Goal: Task Accomplishment & Management: Complete application form

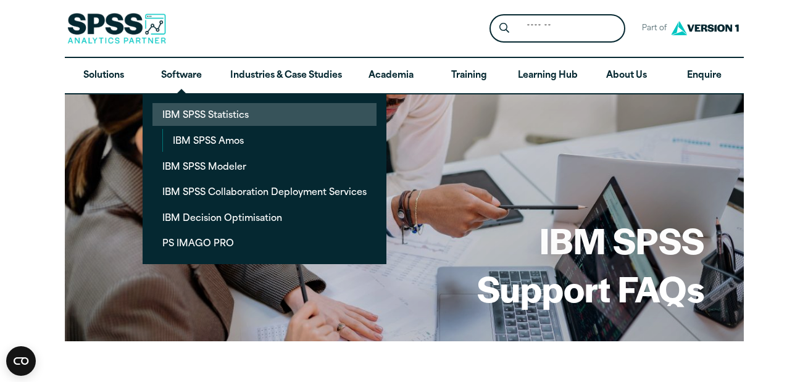
click at [220, 118] on link "IBM SPSS Statistics" at bounding box center [264, 114] width 224 height 23
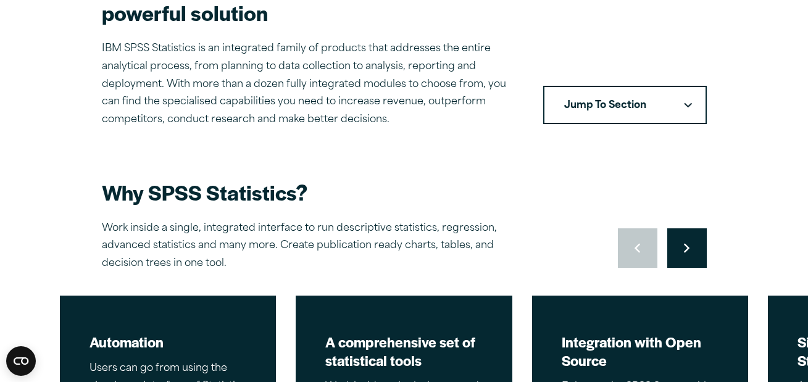
scroll to position [432, 0]
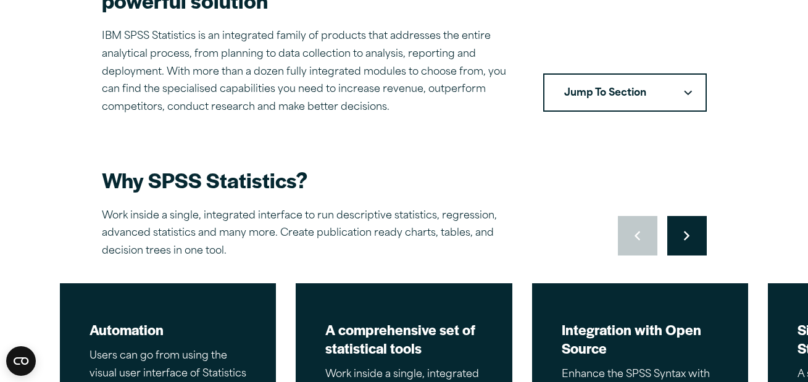
click at [675, 84] on button "Jump To Section" at bounding box center [625, 92] width 164 height 38
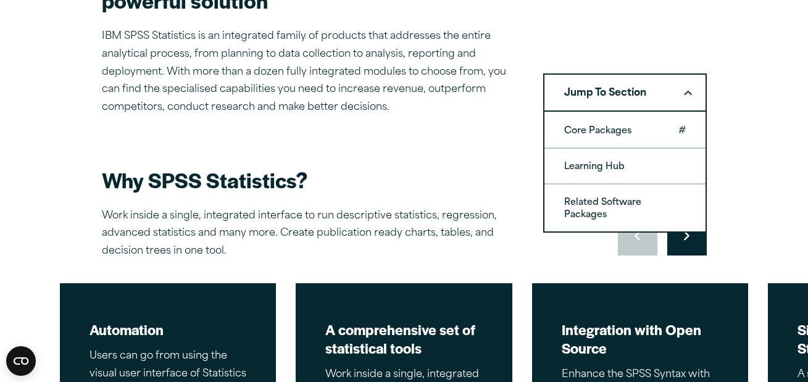
click at [671, 129] on link "Core Packages" at bounding box center [624, 130] width 161 height 35
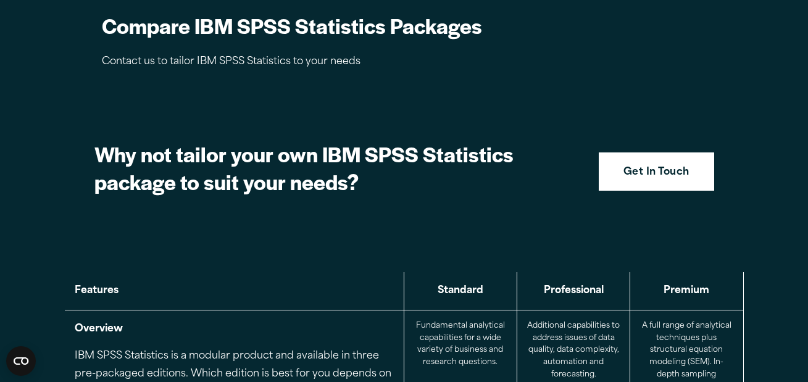
scroll to position [1238, 0]
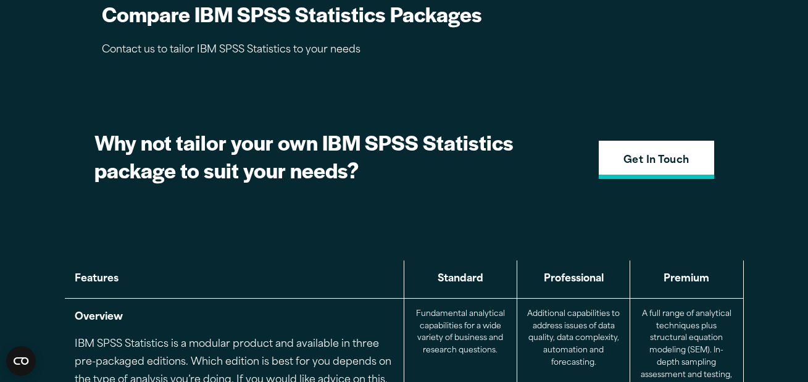
click at [666, 146] on link "Get In Touch" at bounding box center [656, 160] width 115 height 38
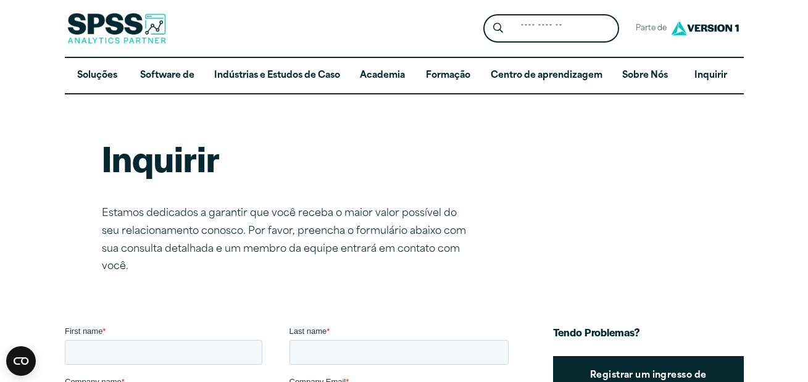
click at [234, 189] on div "Inquirir Estamos dedicados a garantir que você receba o maior valor possível do…" at bounding box center [404, 205] width 605 height 142
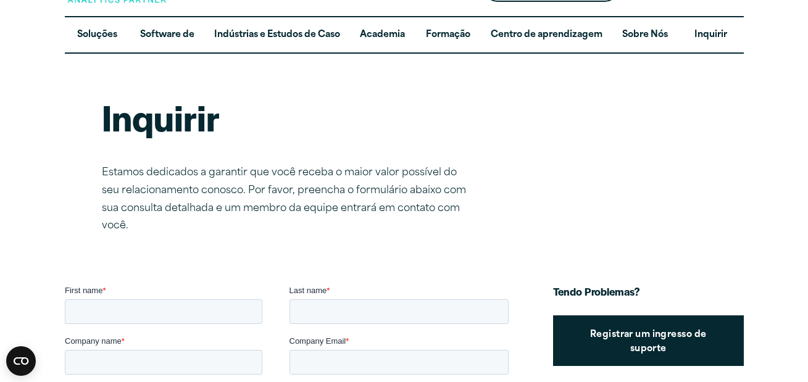
scroll to position [62, 0]
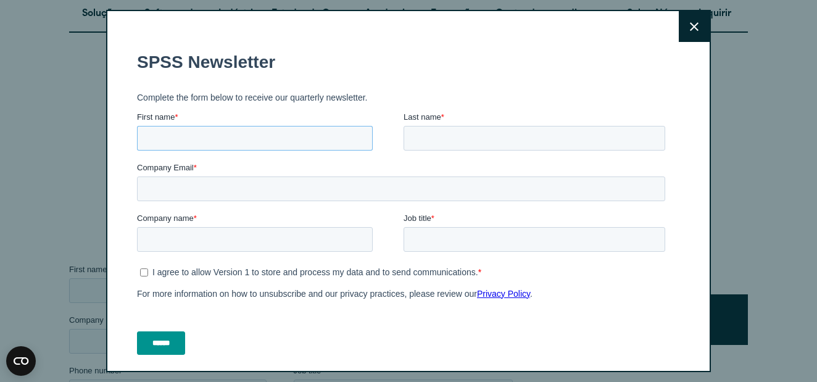
click at [296, 147] on input "First name *" at bounding box center [255, 138] width 236 height 25
type input "******"
click at [438, 143] on input "Last name *" at bounding box center [535, 138] width 262 height 25
type input "******"
click at [321, 199] on input "Company Email *" at bounding box center [401, 188] width 528 height 25
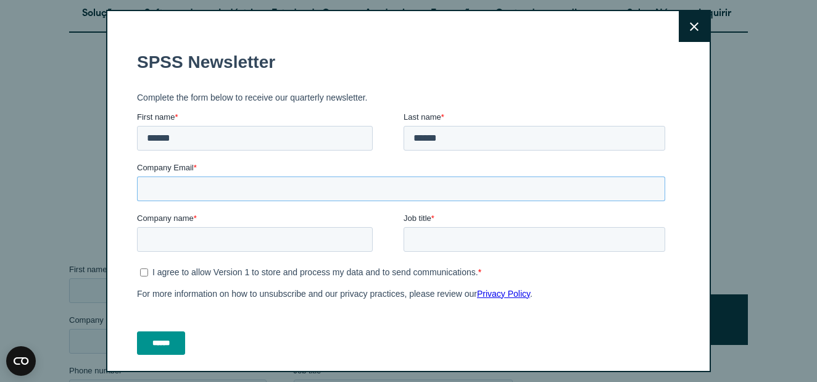
type input "**********"
click at [213, 250] on input "Company name *" at bounding box center [255, 239] width 236 height 25
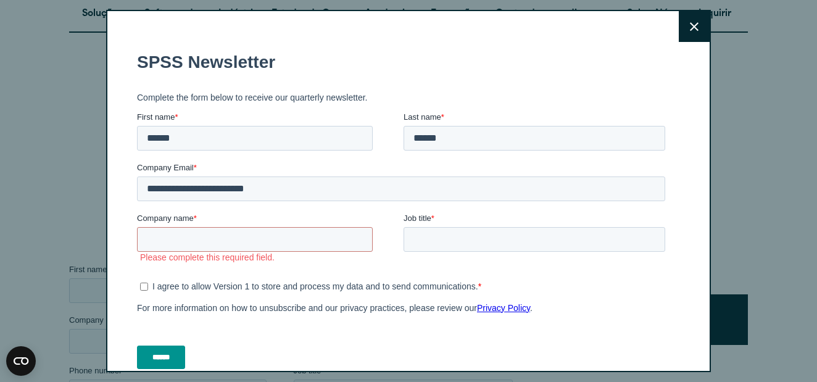
click at [536, 56] on h1 "SPSS Newsletter" at bounding box center [403, 62] width 533 height 20
click at [679, 25] on button "Fechar" at bounding box center [694, 26] width 31 height 31
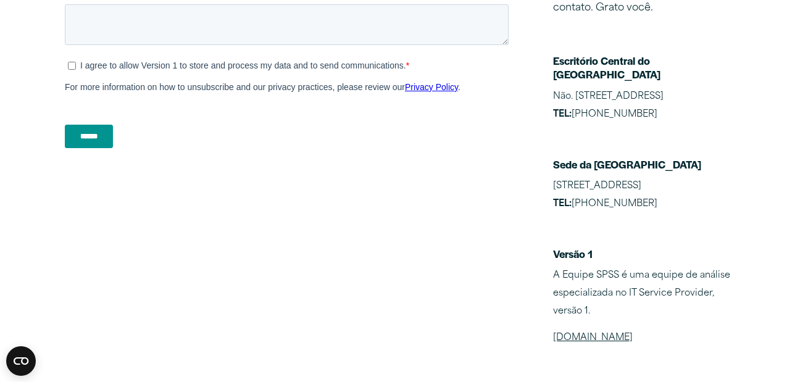
scroll to position [555, 0]
